Goal: Entertainment & Leisure: Consume media (video, audio)

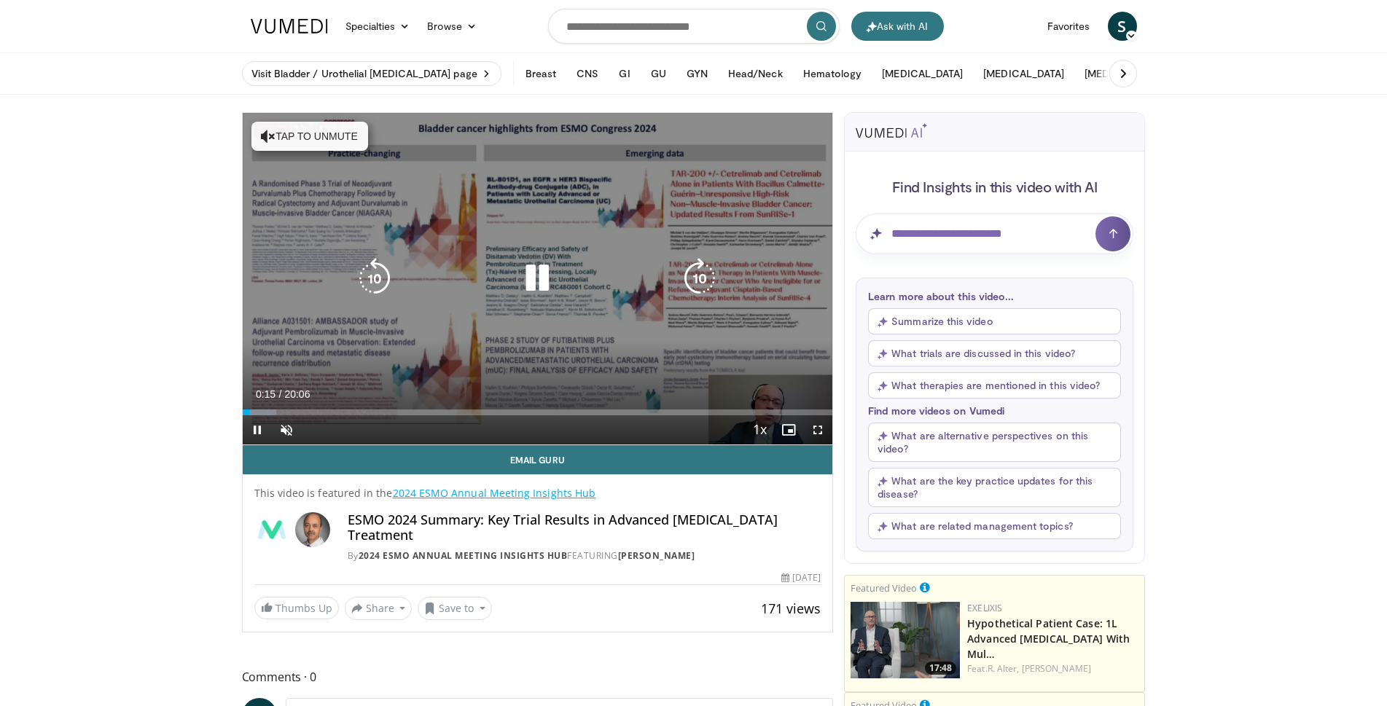
click at [534, 280] on icon "Video Player" at bounding box center [537, 278] width 41 height 41
click at [545, 284] on icon "Video Player" at bounding box center [537, 278] width 41 height 41
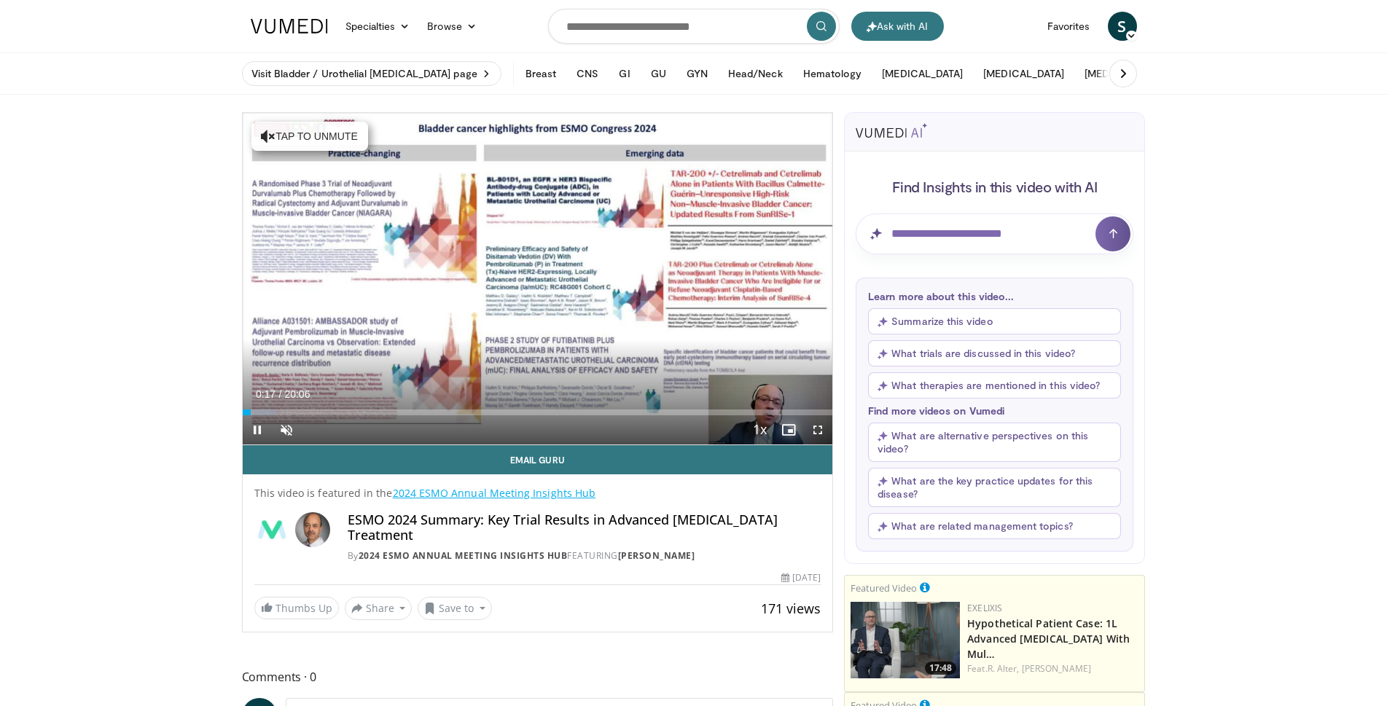
click at [789, 424] on span "Video Player" at bounding box center [788, 430] width 29 height 29
click at [820, 434] on span "Video Player" at bounding box center [817, 430] width 29 height 29
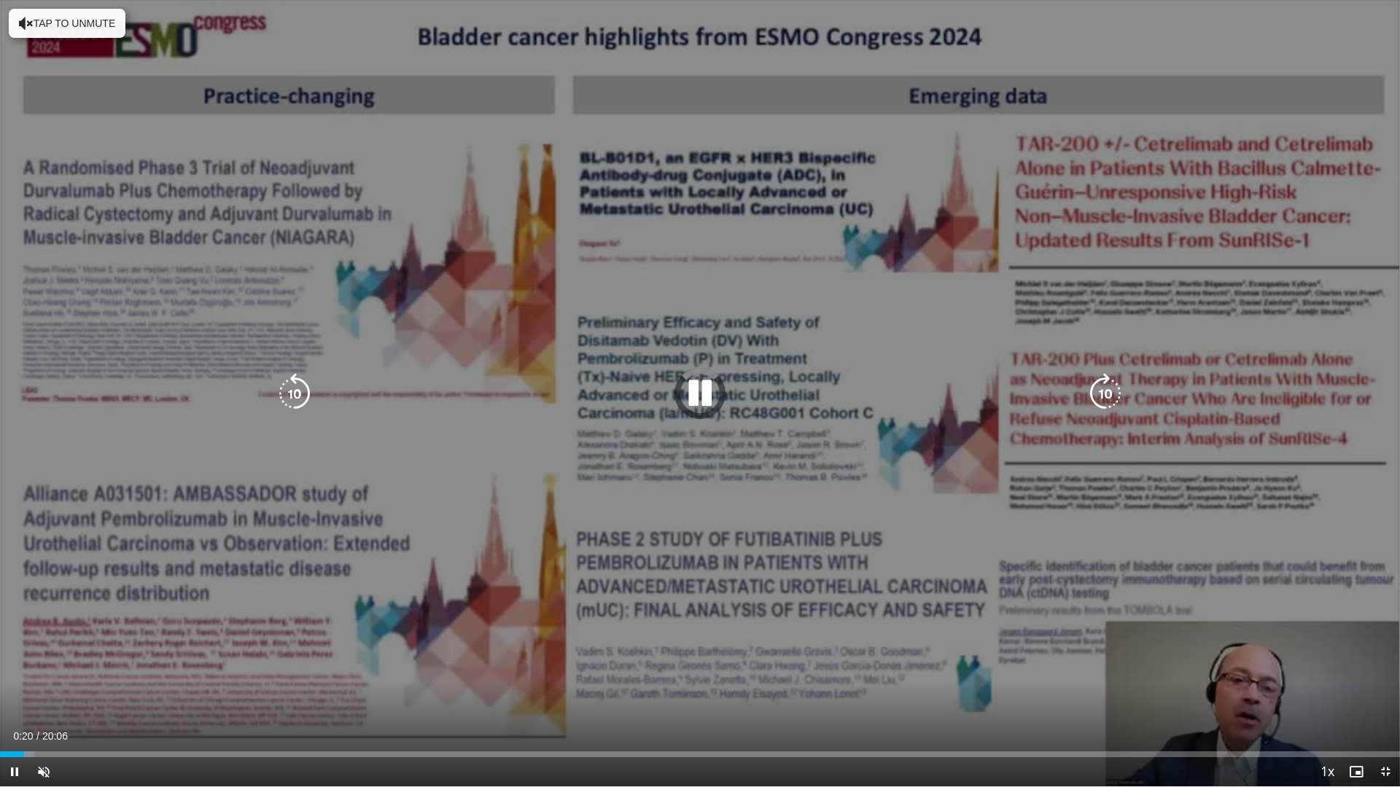
click at [693, 388] on icon "Video Player" at bounding box center [699, 393] width 41 height 41
click at [730, 401] on div "Video Player" at bounding box center [700, 393] width 840 height 29
click at [717, 396] on icon "Video Player" at bounding box center [699, 393] width 41 height 41
click at [754, 643] on div "10 seconds Tap to unmute" at bounding box center [700, 393] width 1400 height 787
